Goal: Information Seeking & Learning: Compare options

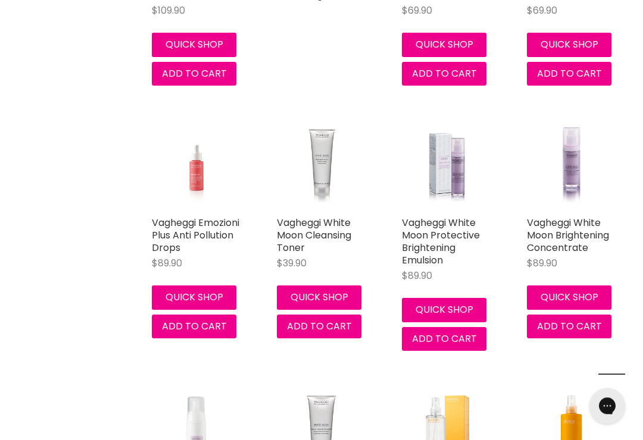
scroll to position [1382, 0]
click at [455, 228] on link "Vagheggi White Moon Protective Brightening Emulsion" at bounding box center [441, 241] width 78 height 51
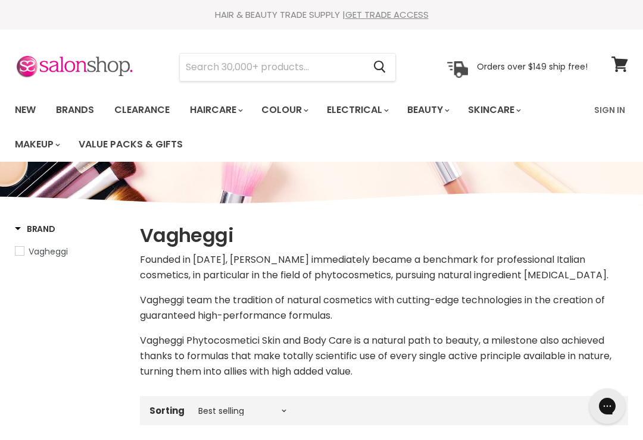
scroll to position [1413, 0]
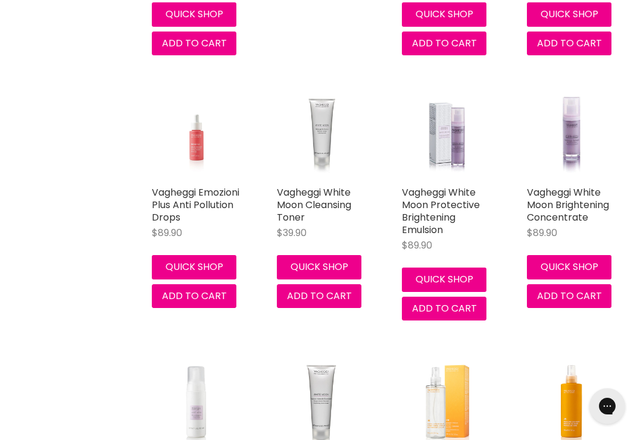
click at [575, 210] on link "Vagheggi White Moon Brightening Concentrate" at bounding box center [568, 205] width 82 height 39
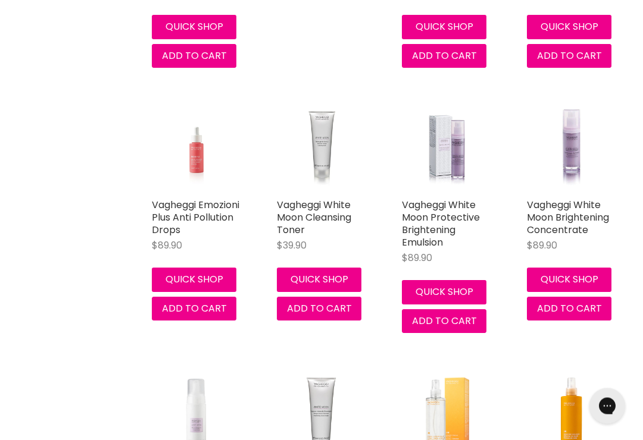
scroll to position [1401, 0]
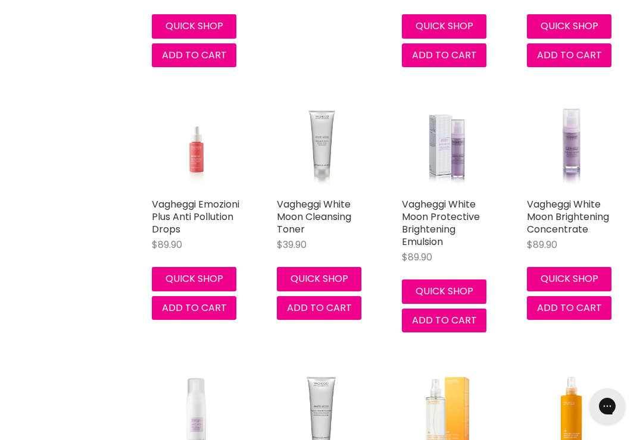
click at [444, 224] on link "Vagheggi White Moon Protective Brightening Emulsion" at bounding box center [441, 223] width 78 height 51
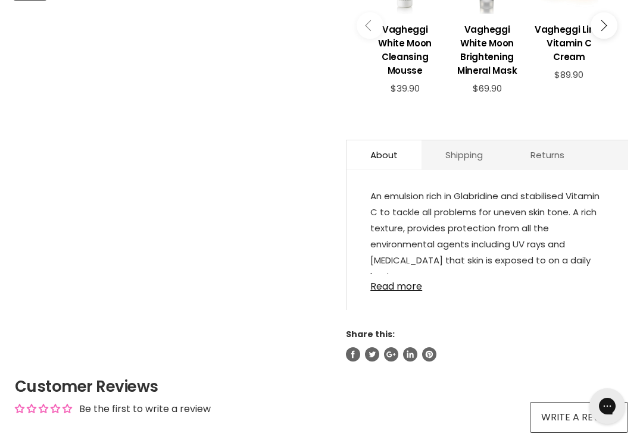
scroll to position [533, 0]
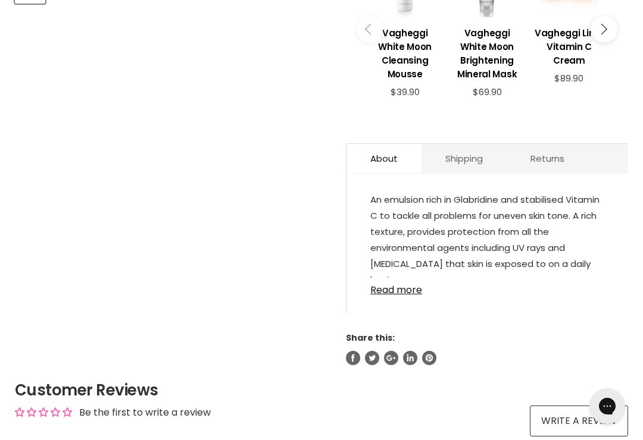
click at [402, 296] on link "Read more" at bounding box center [487, 287] width 234 height 18
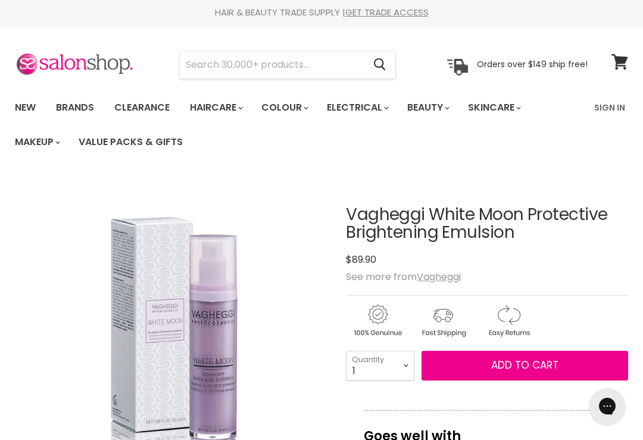
scroll to position [0, 0]
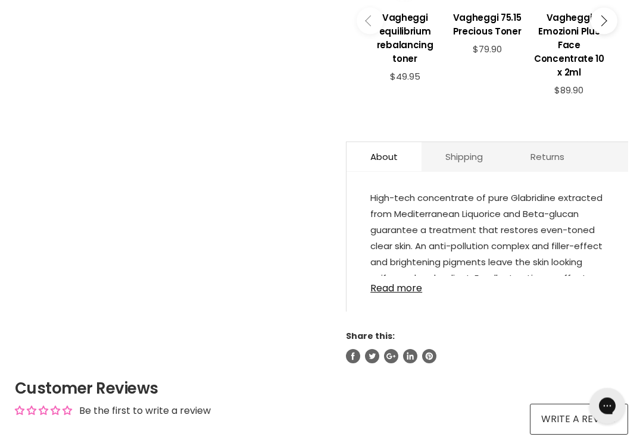
scroll to position [548, 0]
click at [394, 290] on link "Read more" at bounding box center [487, 285] width 234 height 18
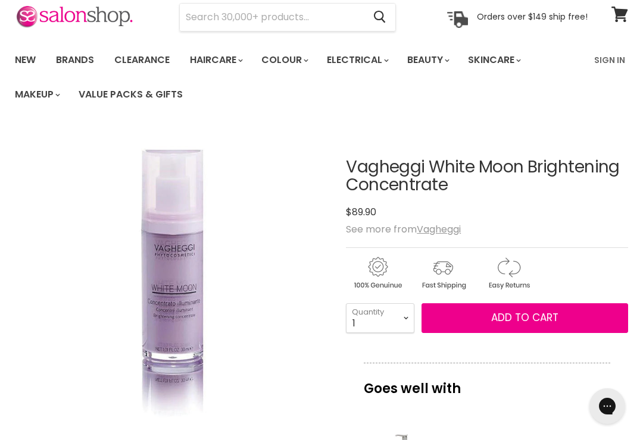
scroll to position [0, 0]
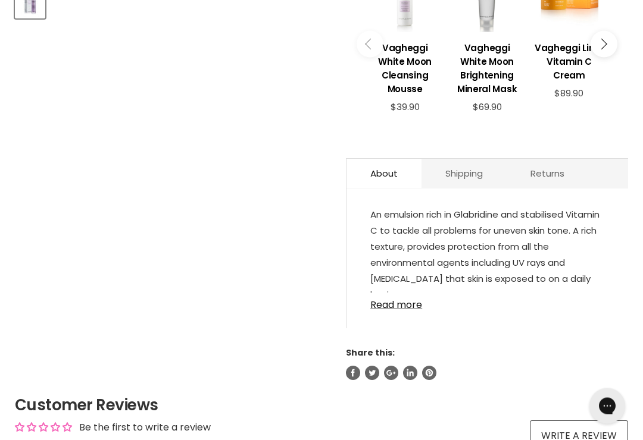
scroll to position [518, 0]
click at [398, 311] on link "Read more" at bounding box center [487, 302] width 234 height 18
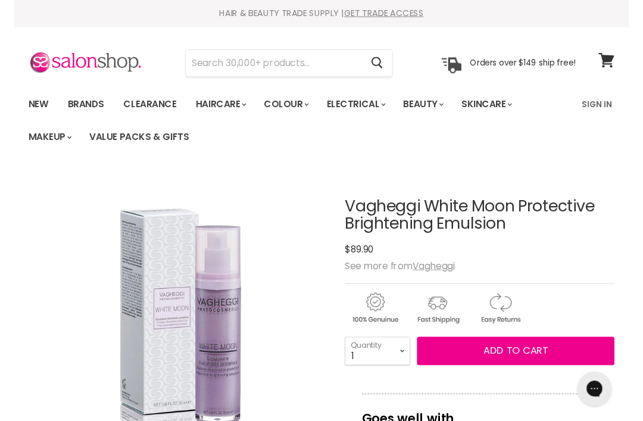
scroll to position [0, 0]
